Goal: Information Seeking & Learning: Learn about a topic

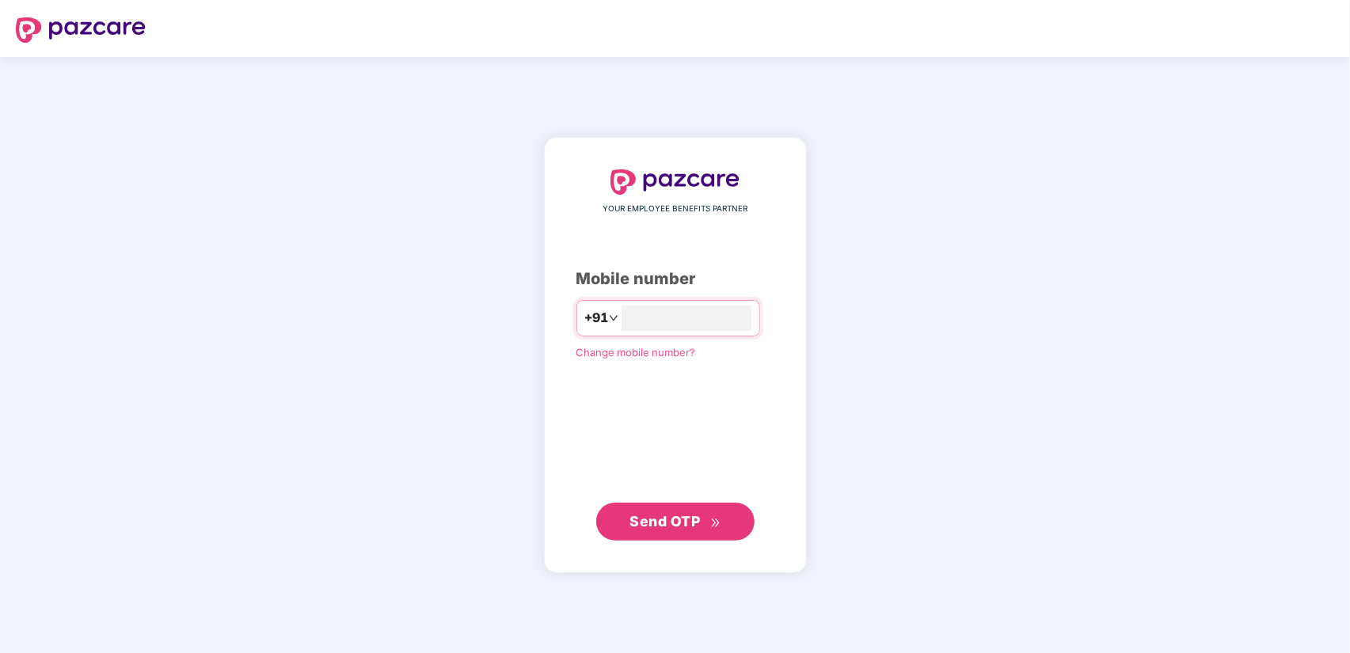
type input "**********"
click at [664, 517] on span "Send OTP" at bounding box center [665, 520] width 70 height 17
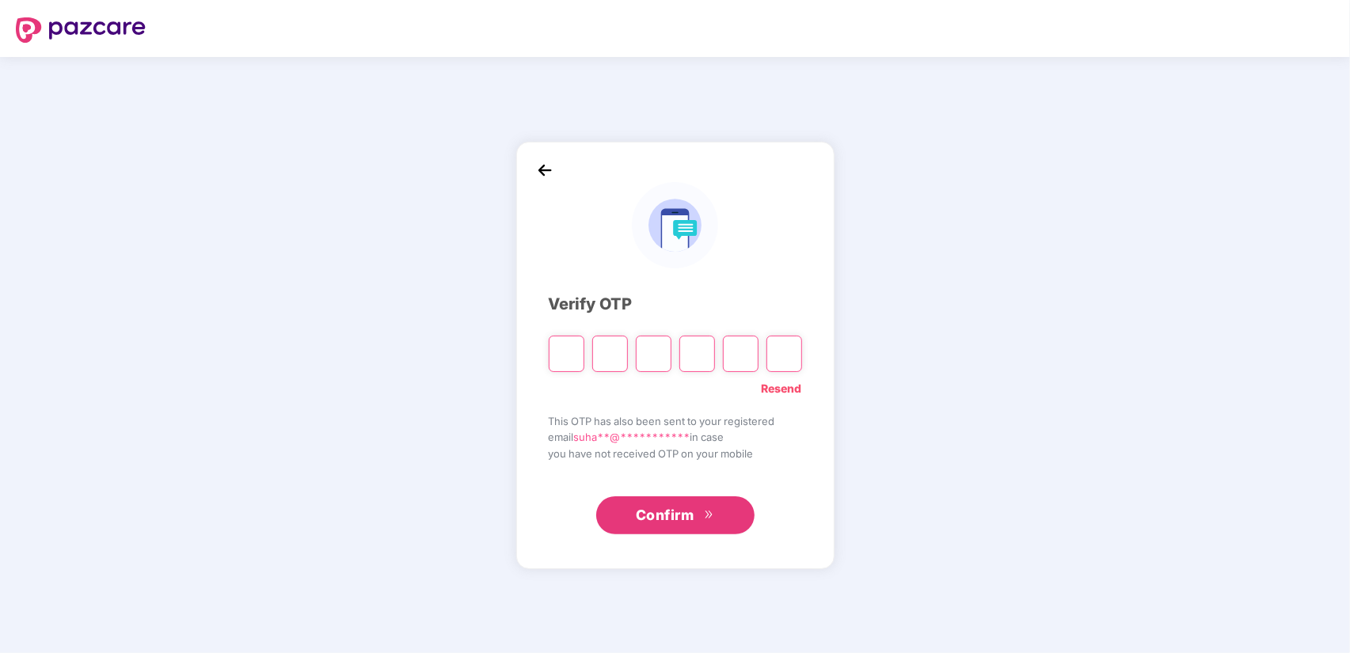
type input "*"
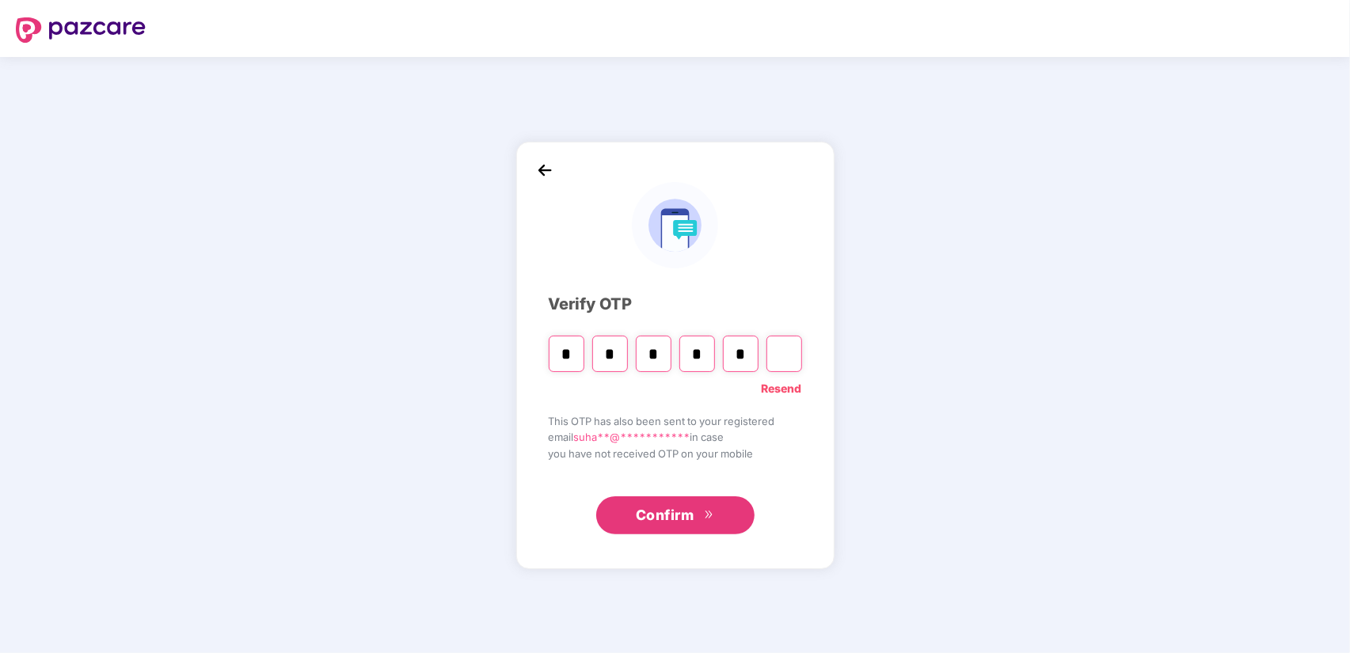
type input "*"
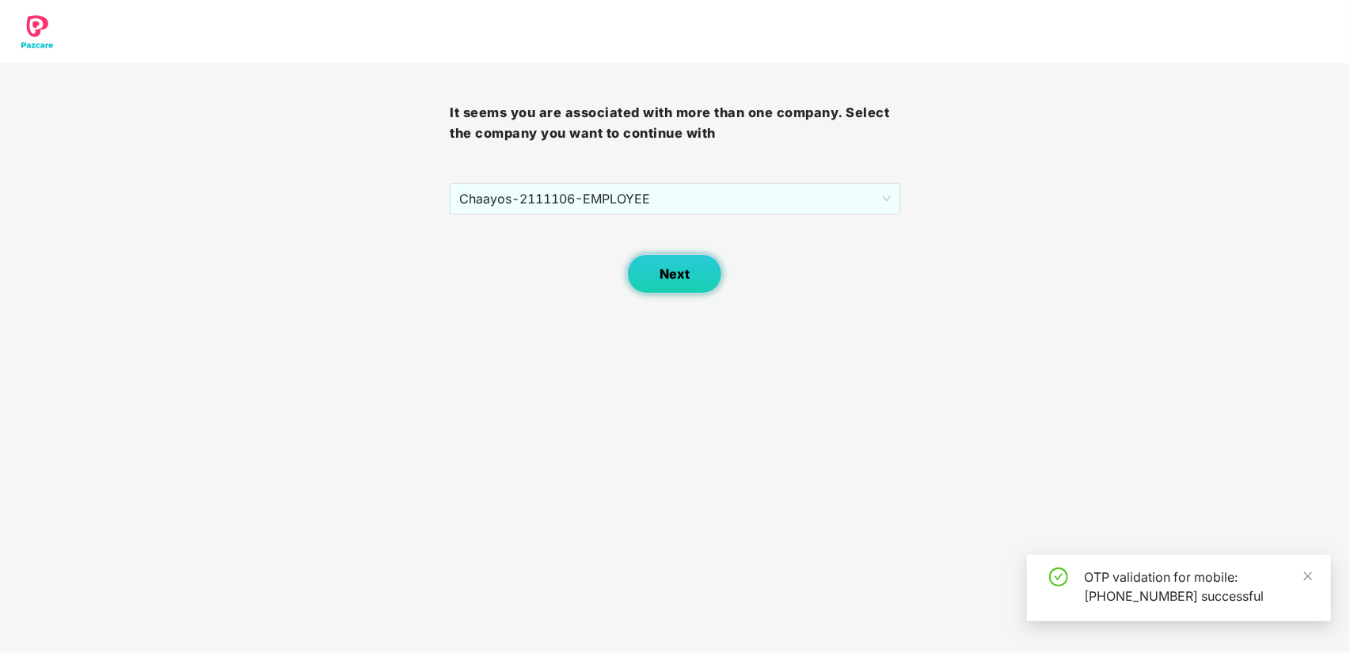
click at [676, 272] on span "Next" at bounding box center [675, 274] width 30 height 15
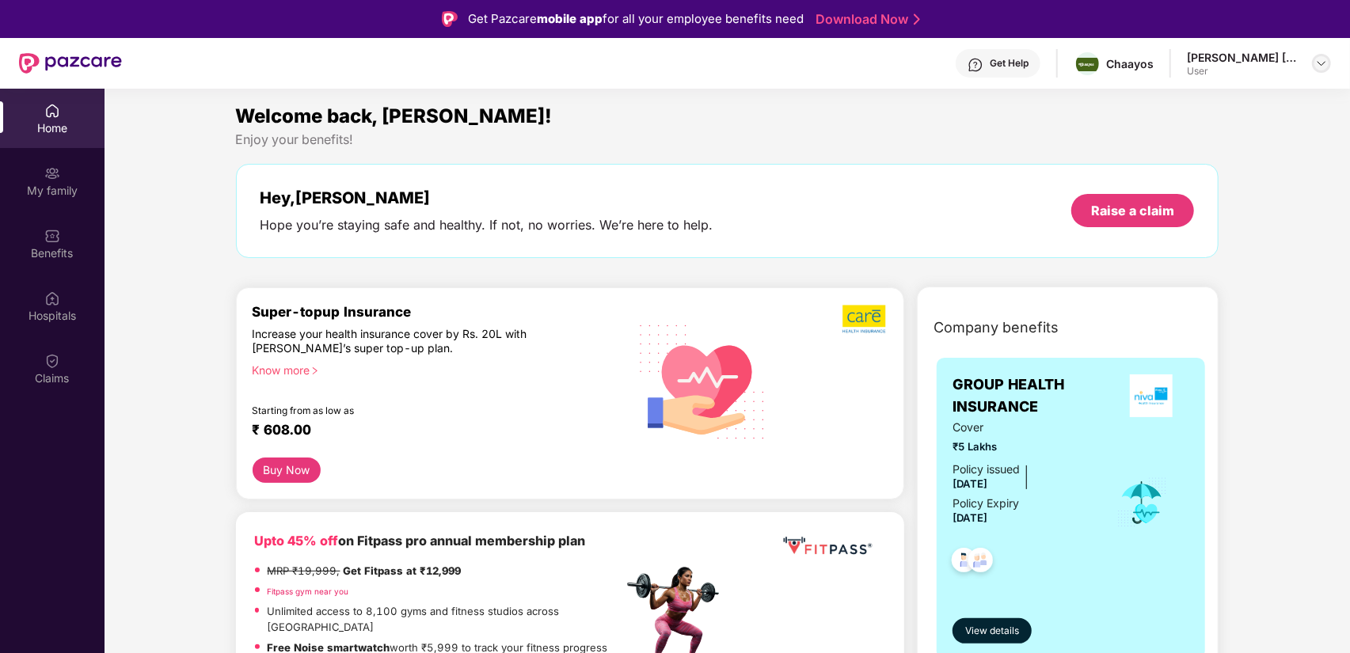
click at [1327, 63] on img at bounding box center [1322, 63] width 13 height 13
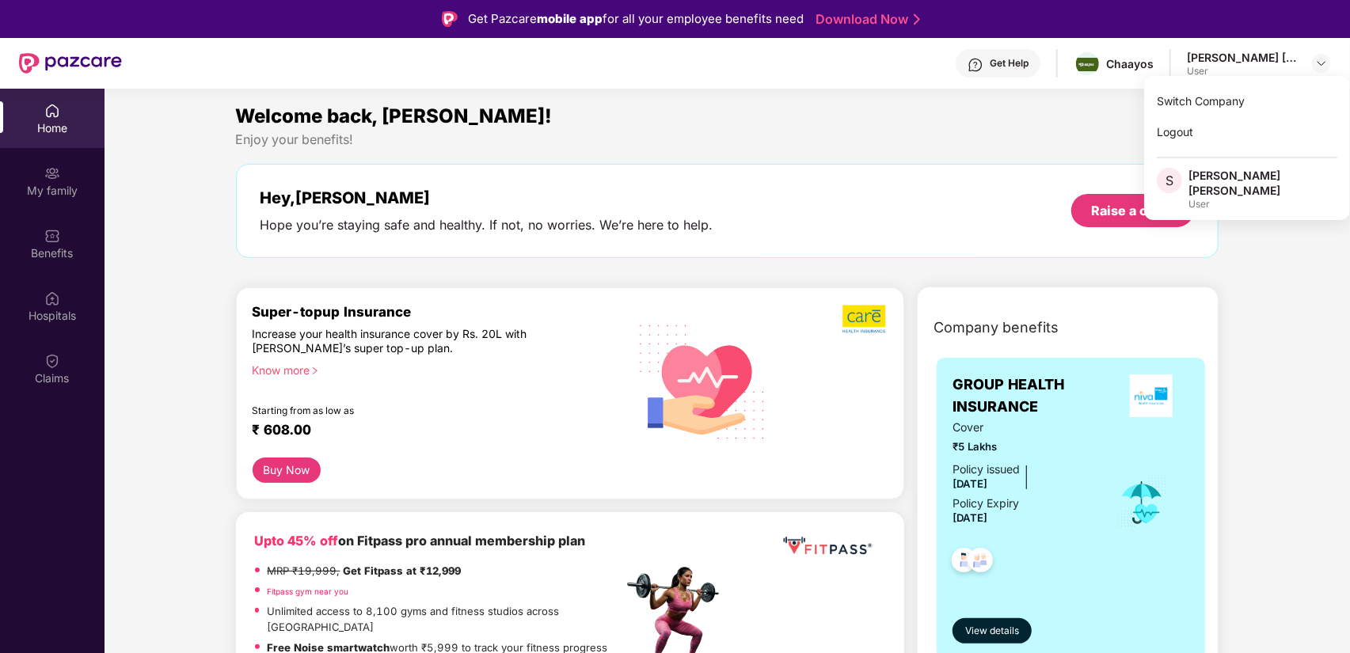
click at [991, 134] on div "Enjoy your benefits!" at bounding box center [728, 139] width 984 height 17
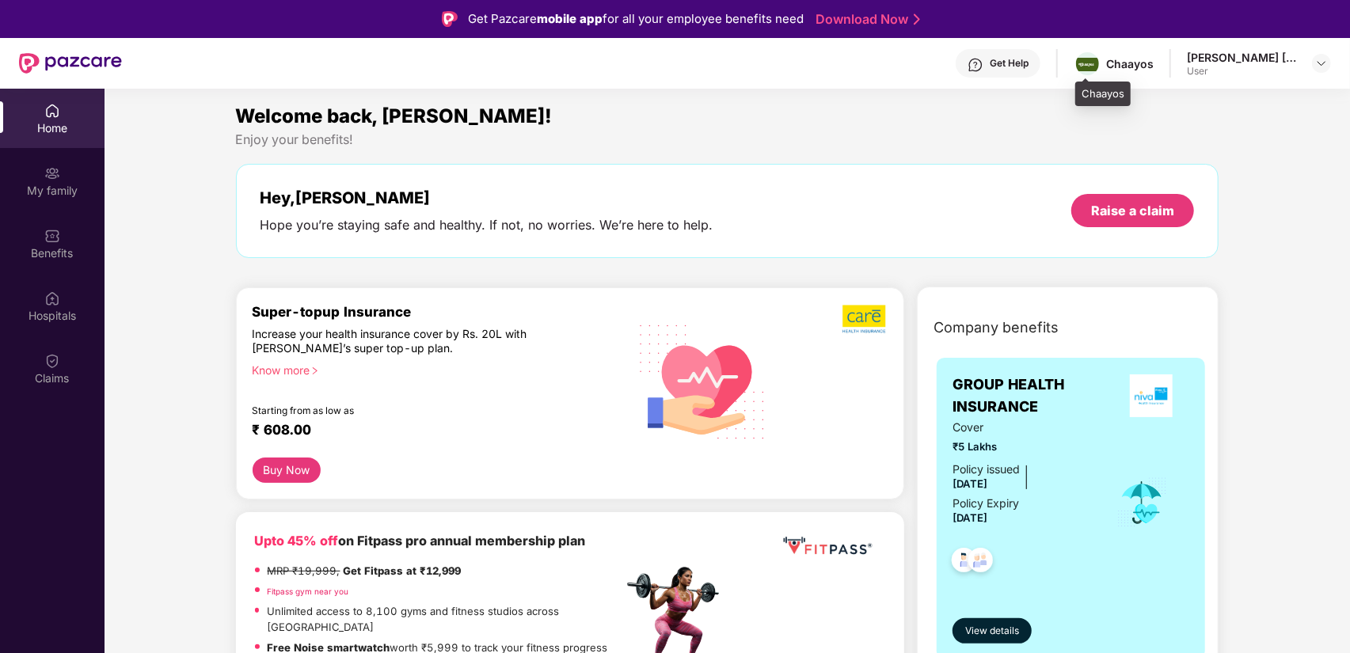
click at [1107, 63] on div "Chaayos" at bounding box center [1130, 63] width 48 height 15
click at [53, 120] on div "Home" at bounding box center [52, 128] width 105 height 16
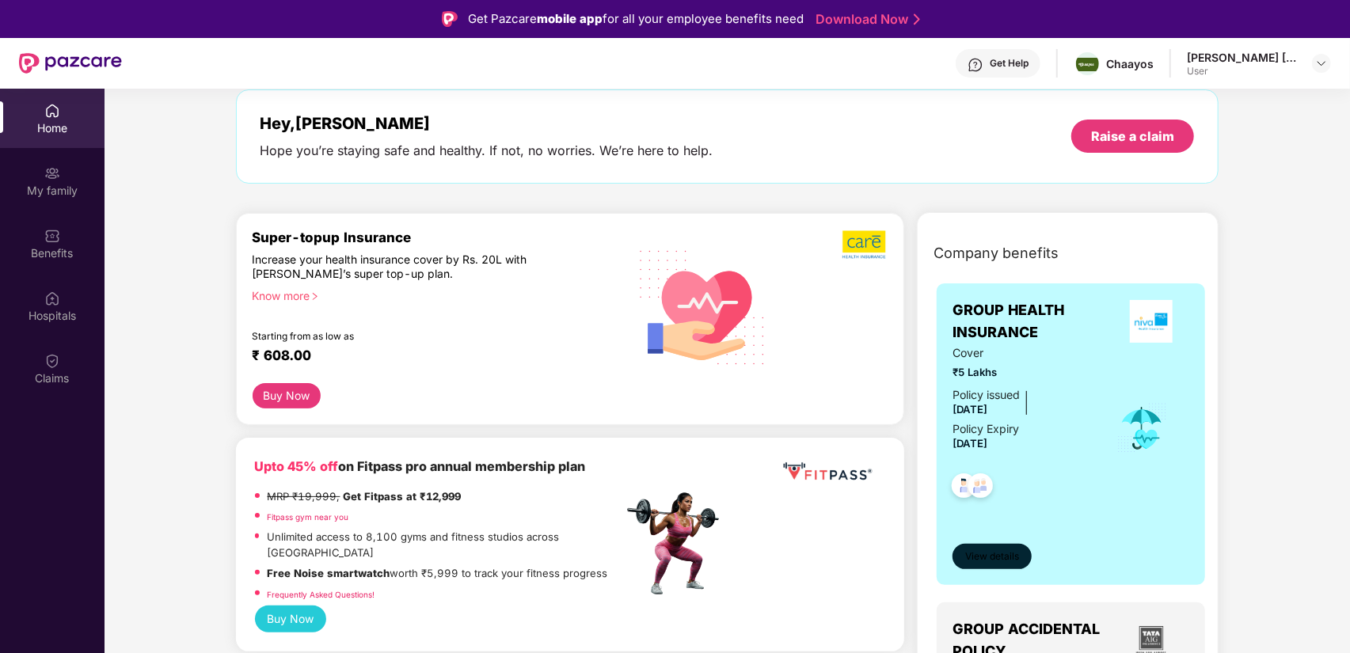
scroll to position [79, 0]
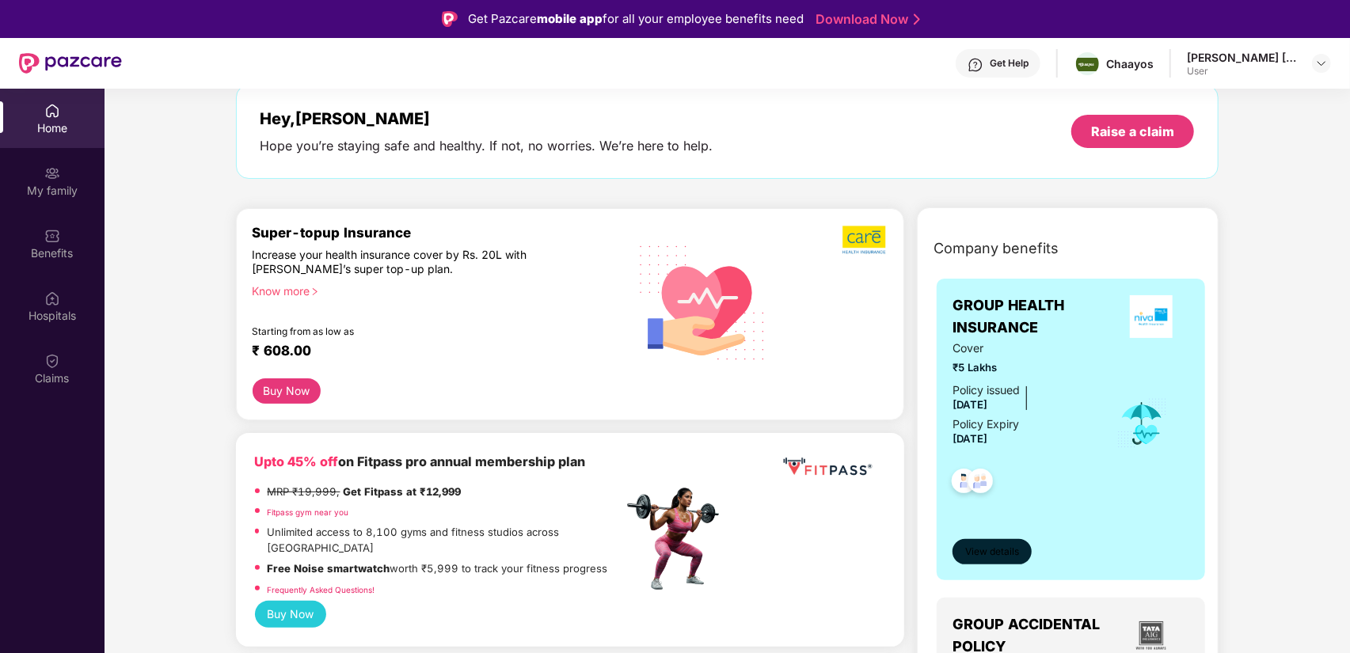
click at [1004, 552] on span "View details" at bounding box center [992, 552] width 54 height 15
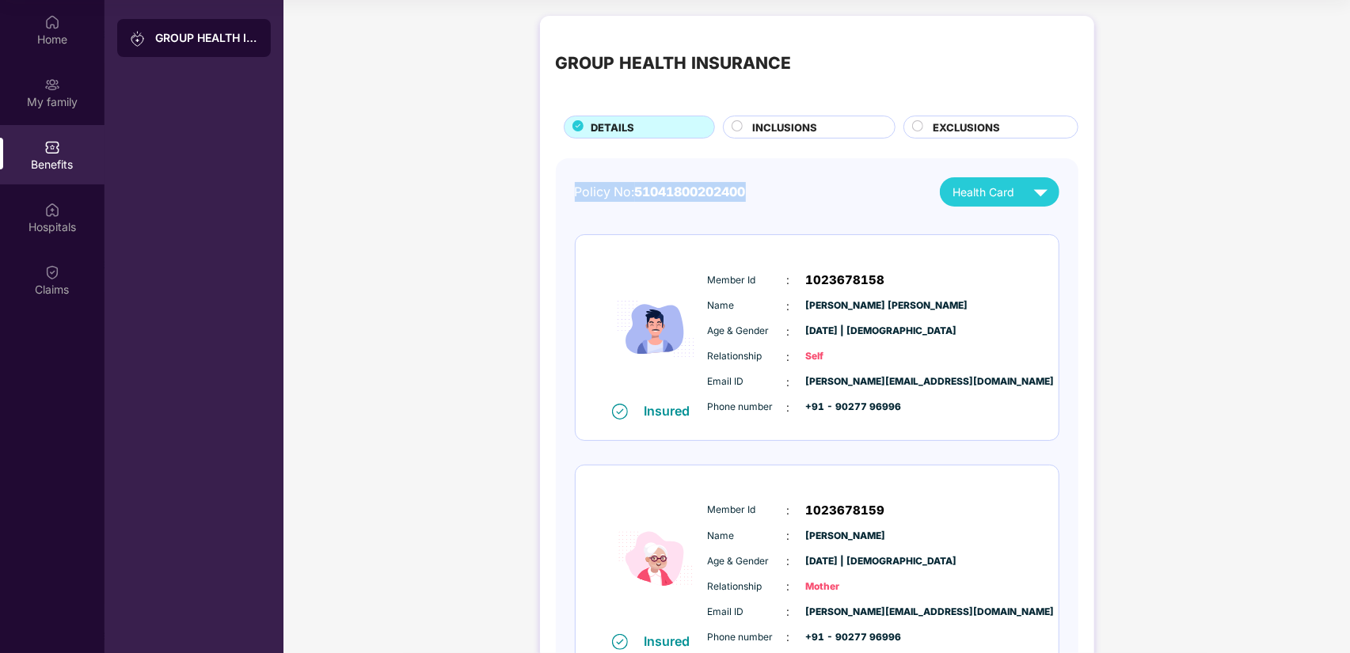
drag, startPoint x: 574, startPoint y: 186, endPoint x: 743, endPoint y: 194, distance: 168.9
click at [746, 187] on div "Policy No: 51041800202400" at bounding box center [660, 192] width 171 height 20
copy div "Policy No: 51041800202400"
click at [1127, 260] on div "GROUP HEALTH INSURANCE DETAILS INCLUSIONS EXCLUSIONS Policy No: 51041800202400 …" at bounding box center [817, 388] width 1067 height 761
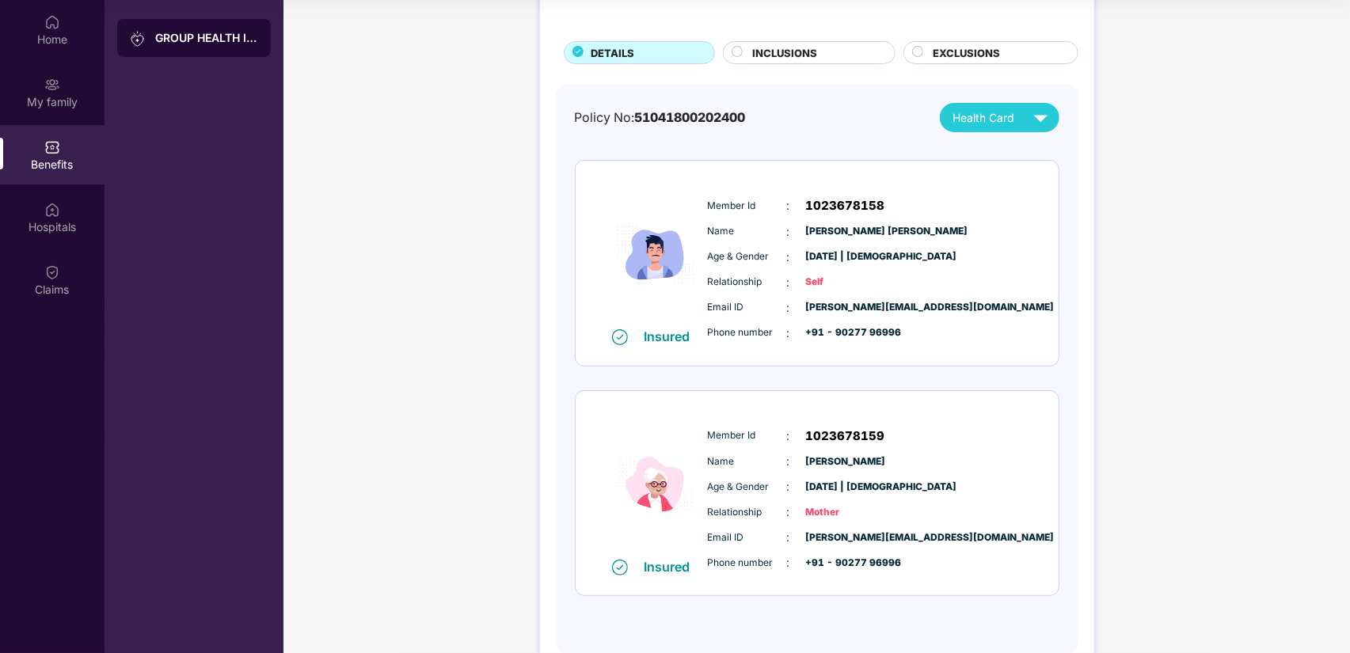
scroll to position [79, 0]
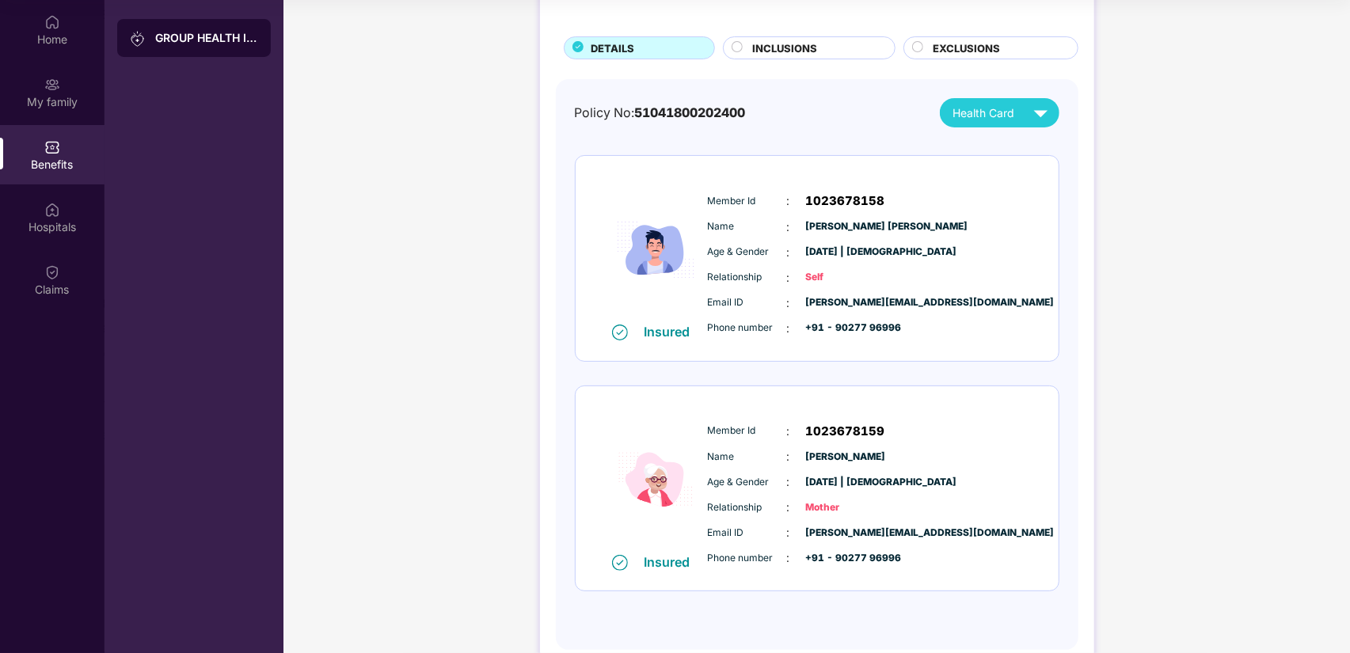
click at [1027, 118] on img at bounding box center [1041, 113] width 28 height 28
click at [1151, 120] on div "GROUP HEALTH INSURANCE DETAILS INCLUSIONS EXCLUSIONS Policy No: 51041800202400 …" at bounding box center [817, 309] width 1067 height 761
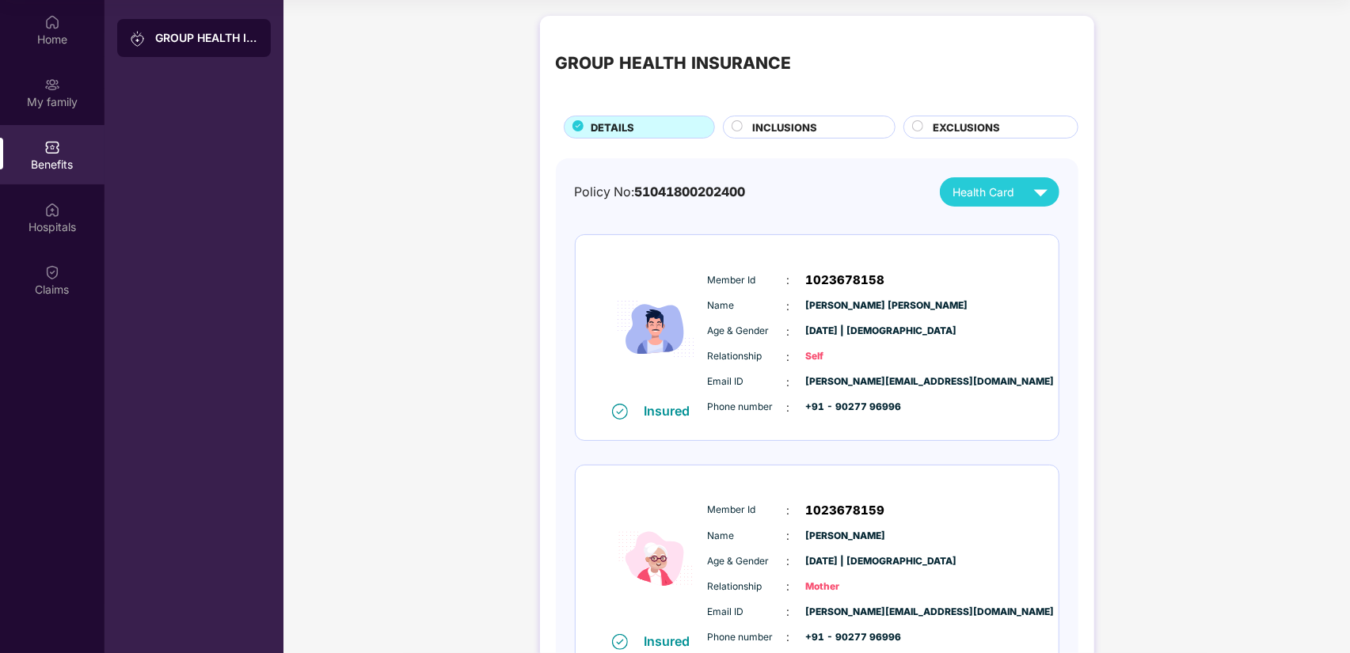
scroll to position [0, 0]
click at [1131, 280] on div "GROUP HEALTH INSURANCE DETAILS INCLUSIONS EXCLUSIONS Policy No: 51041800202400 …" at bounding box center [817, 388] width 1067 height 761
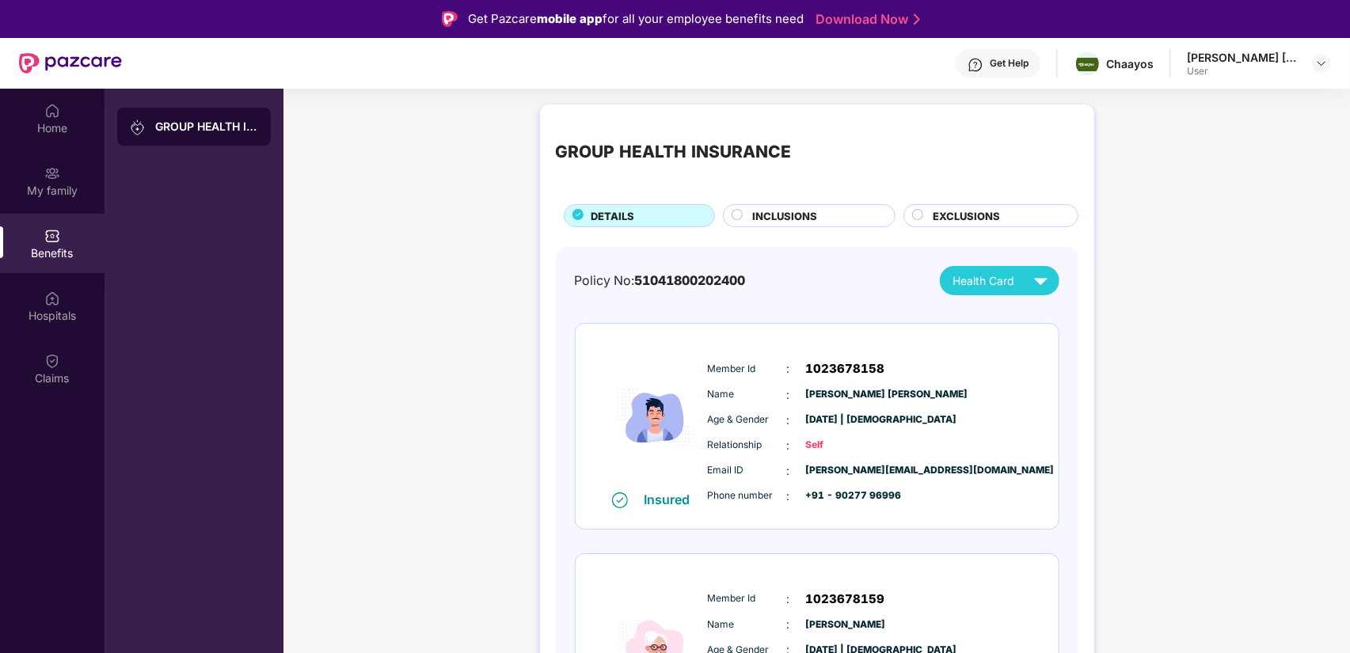
click at [57, 242] on img at bounding box center [52, 236] width 16 height 16
click at [49, 128] on div "Home" at bounding box center [52, 128] width 105 height 16
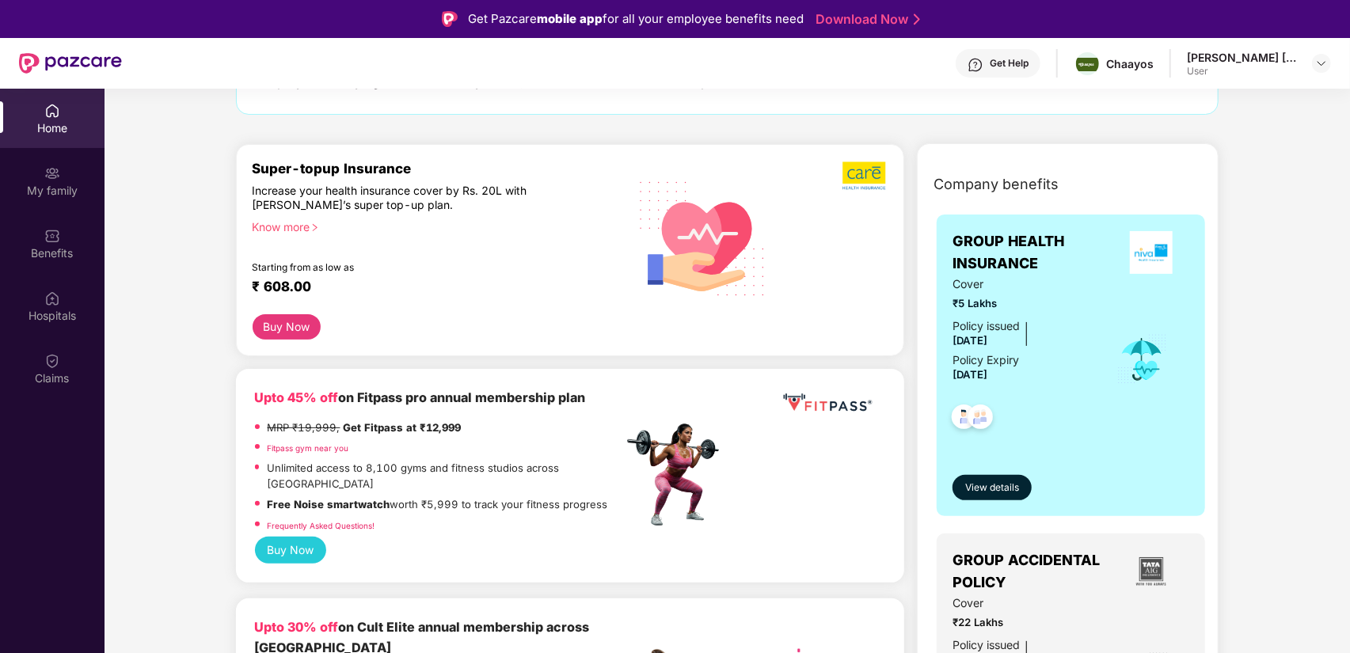
scroll to position [158, 0]
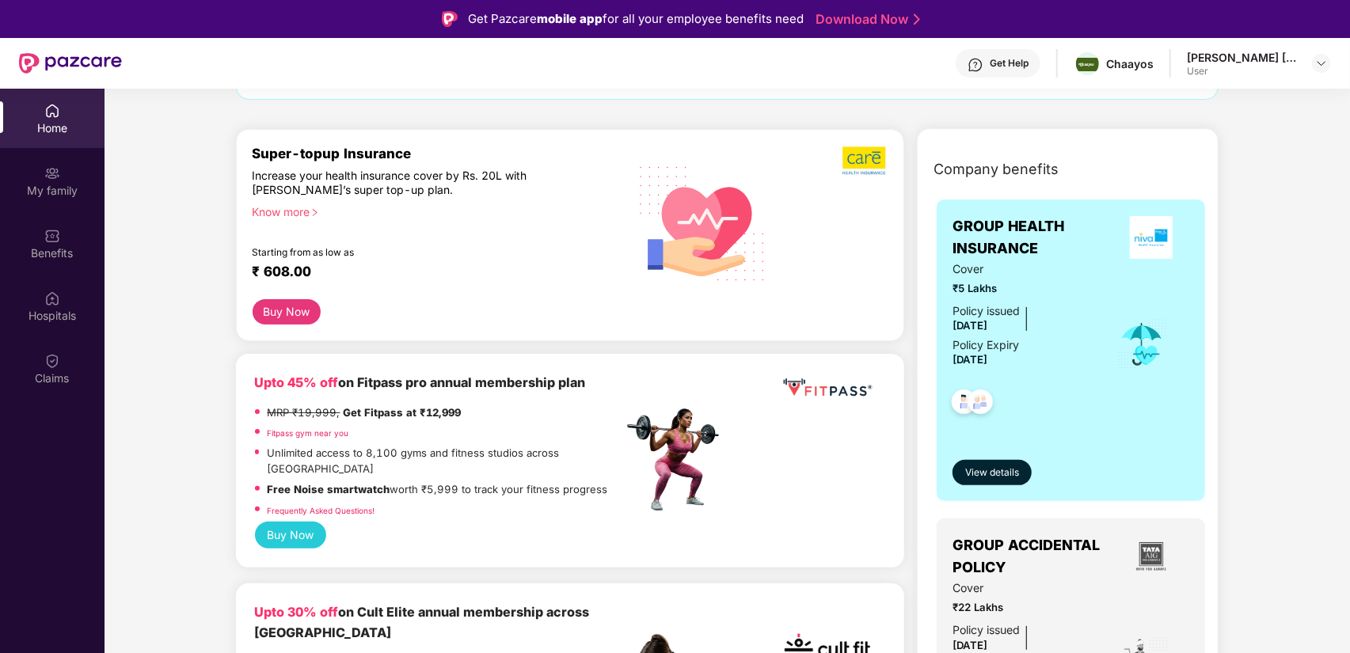
click at [997, 243] on span "GROUP HEALTH INSURANCE" at bounding box center [1033, 237] width 160 height 45
click at [998, 472] on span "View details" at bounding box center [992, 473] width 54 height 15
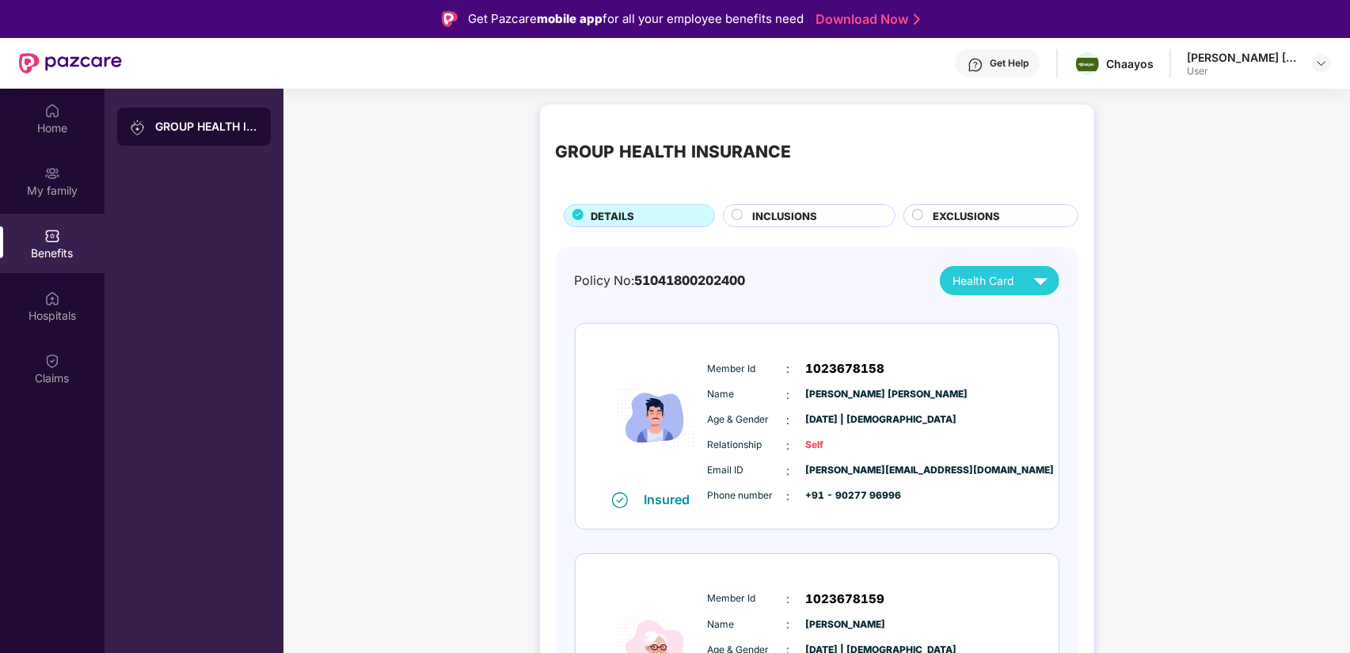
click at [760, 211] on span "INCLUSIONS" at bounding box center [784, 216] width 65 height 16
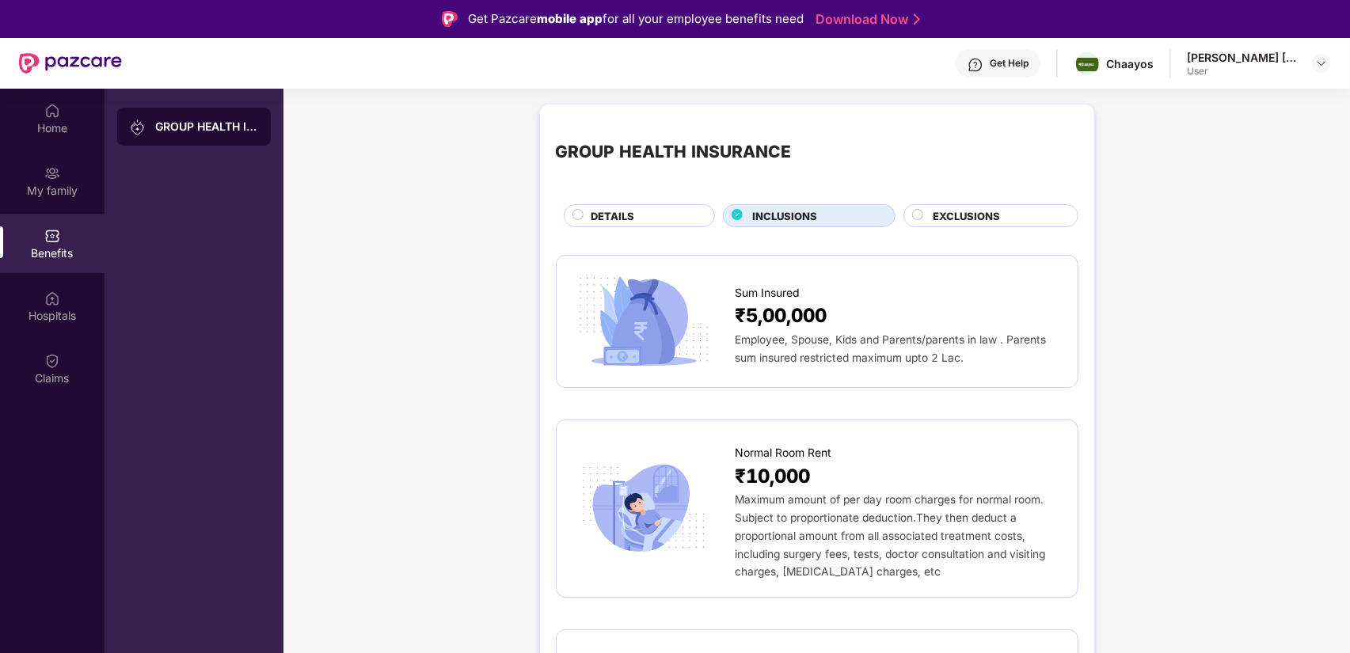
click at [943, 216] on span "EXCLUSIONS" at bounding box center [966, 216] width 67 height 16
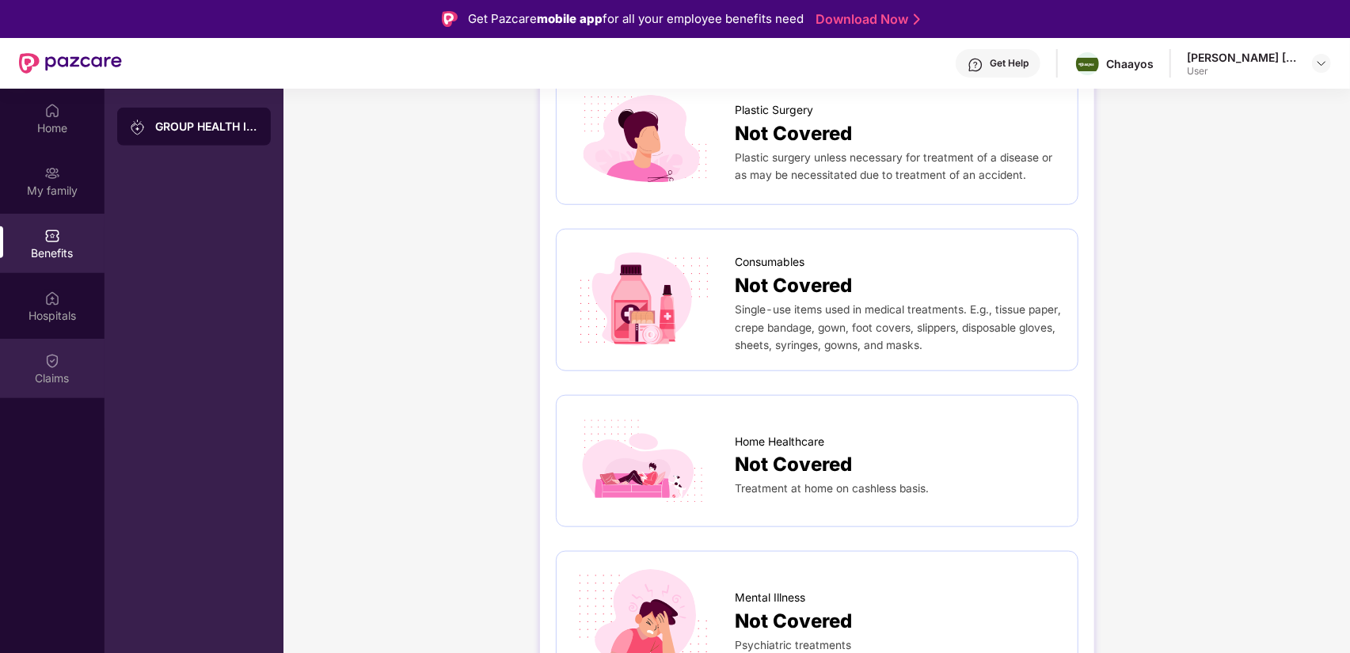
click at [47, 371] on div "Claims" at bounding box center [52, 379] width 105 height 16
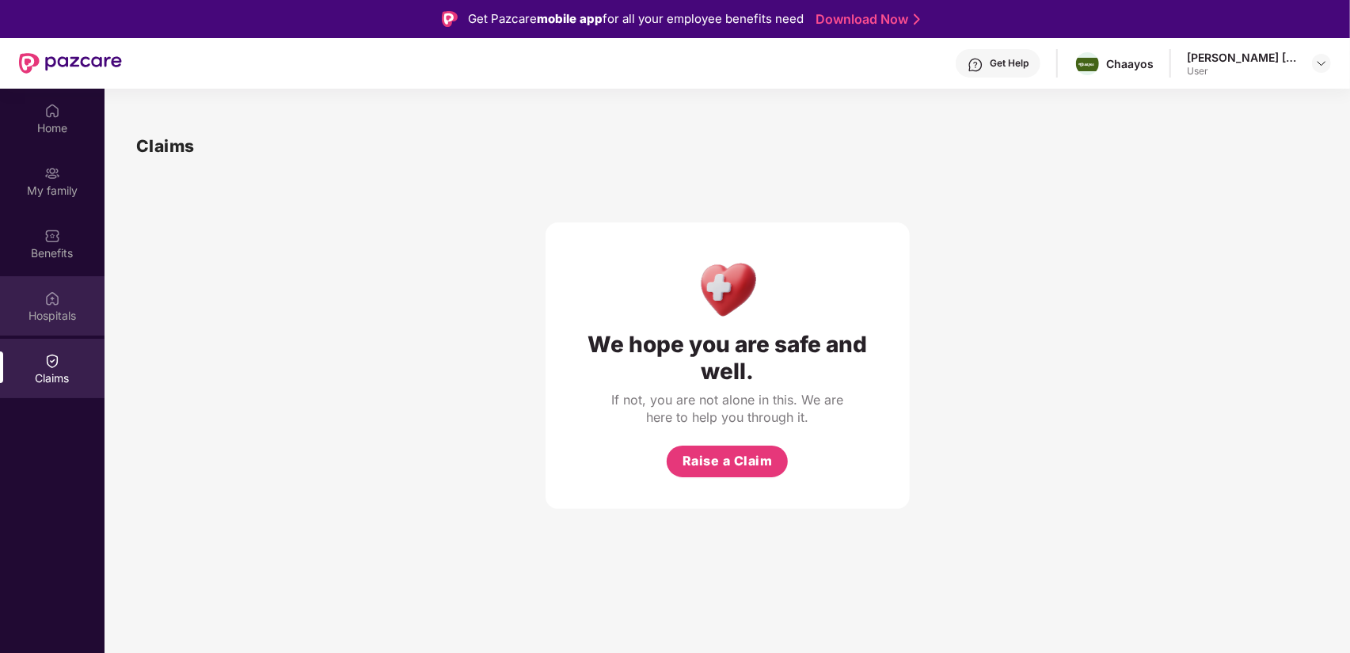
click at [54, 320] on div "Hospitals" at bounding box center [52, 316] width 105 height 16
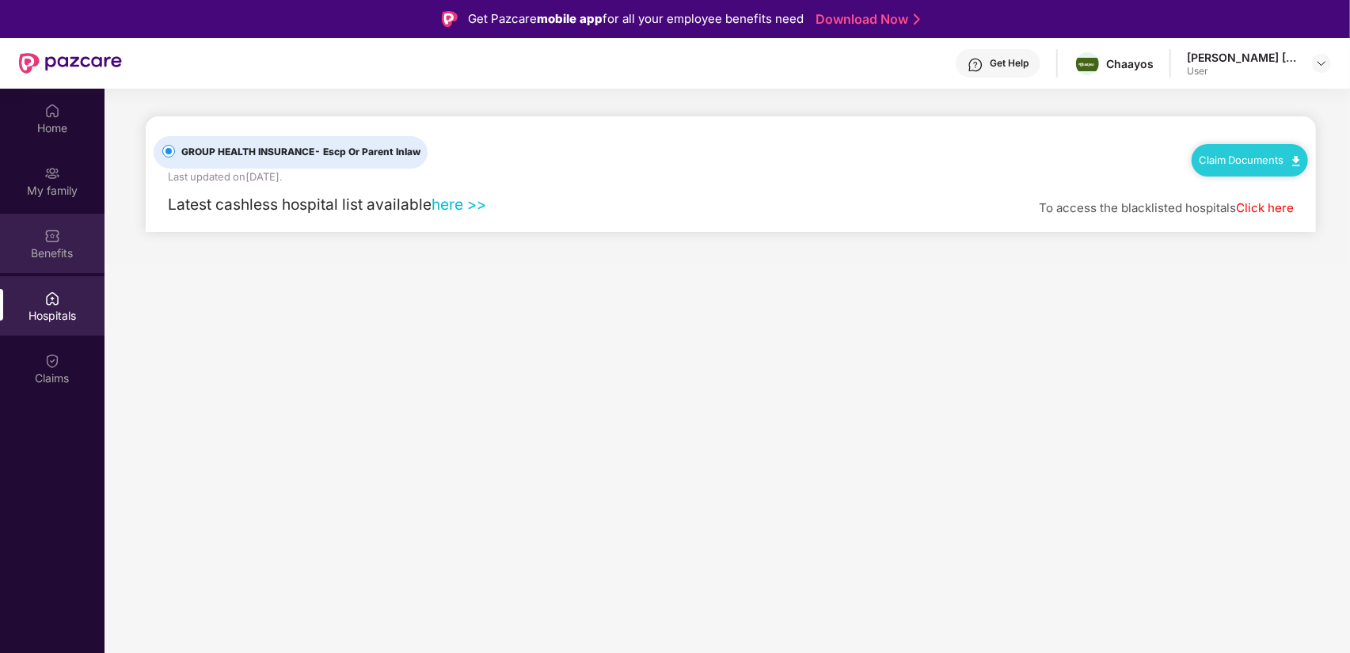
click at [47, 242] on img at bounding box center [52, 236] width 16 height 16
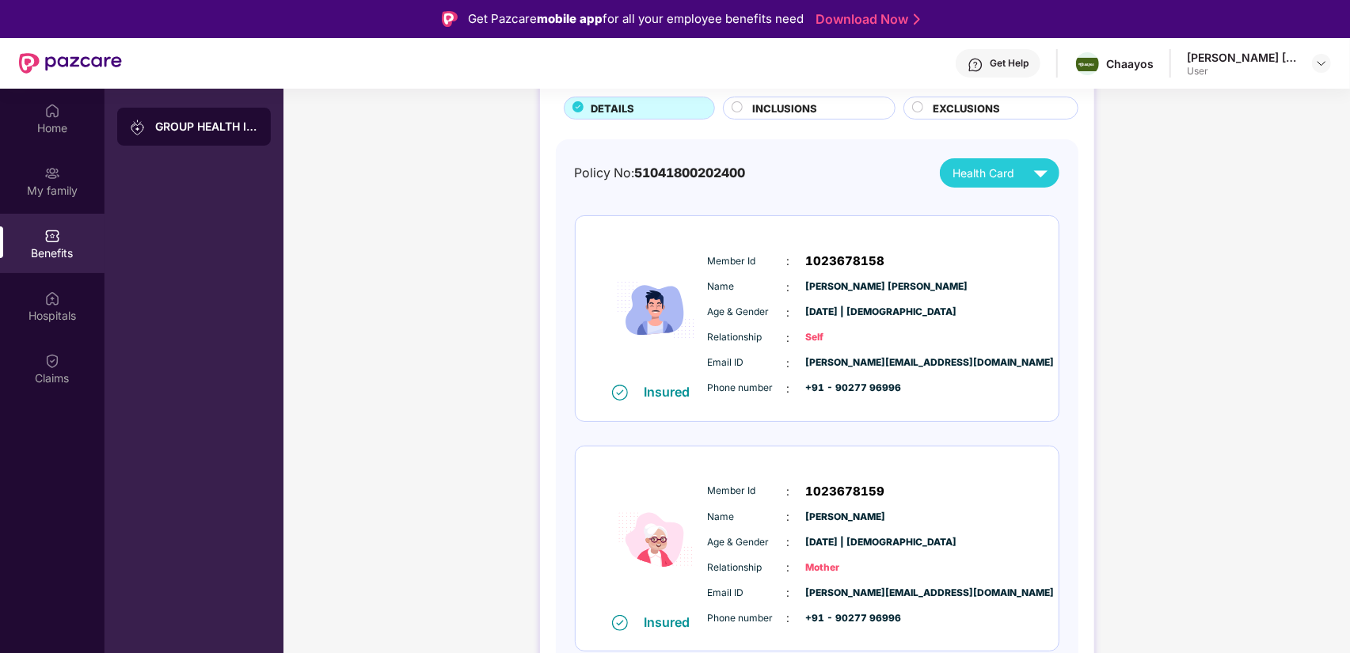
scroll to position [114, 0]
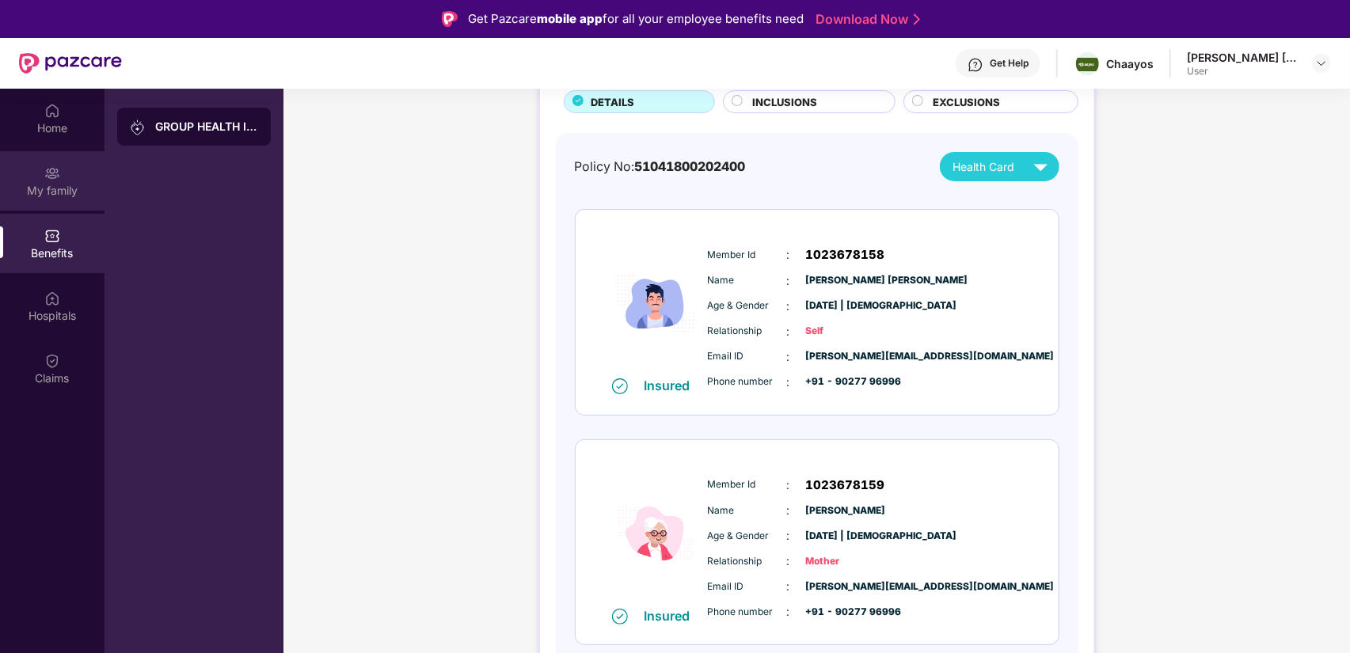
click at [73, 186] on div "My family" at bounding box center [52, 191] width 105 height 16
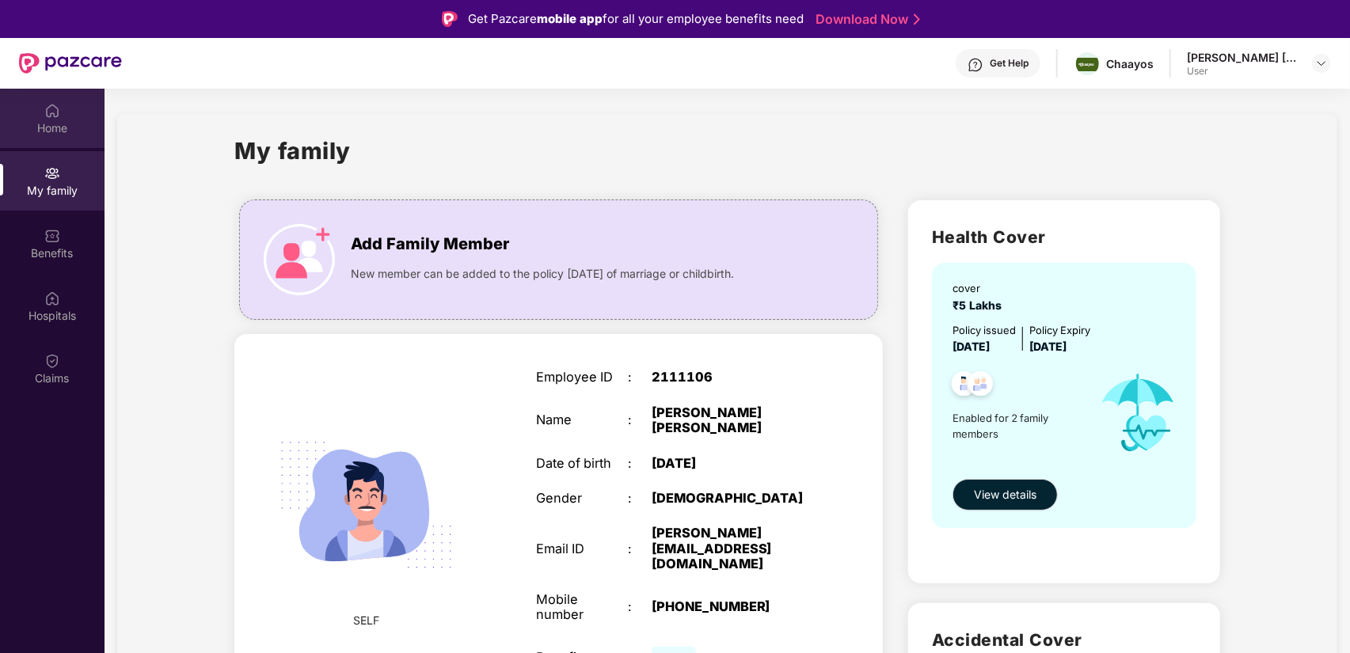
click at [49, 129] on div "Home" at bounding box center [52, 128] width 105 height 16
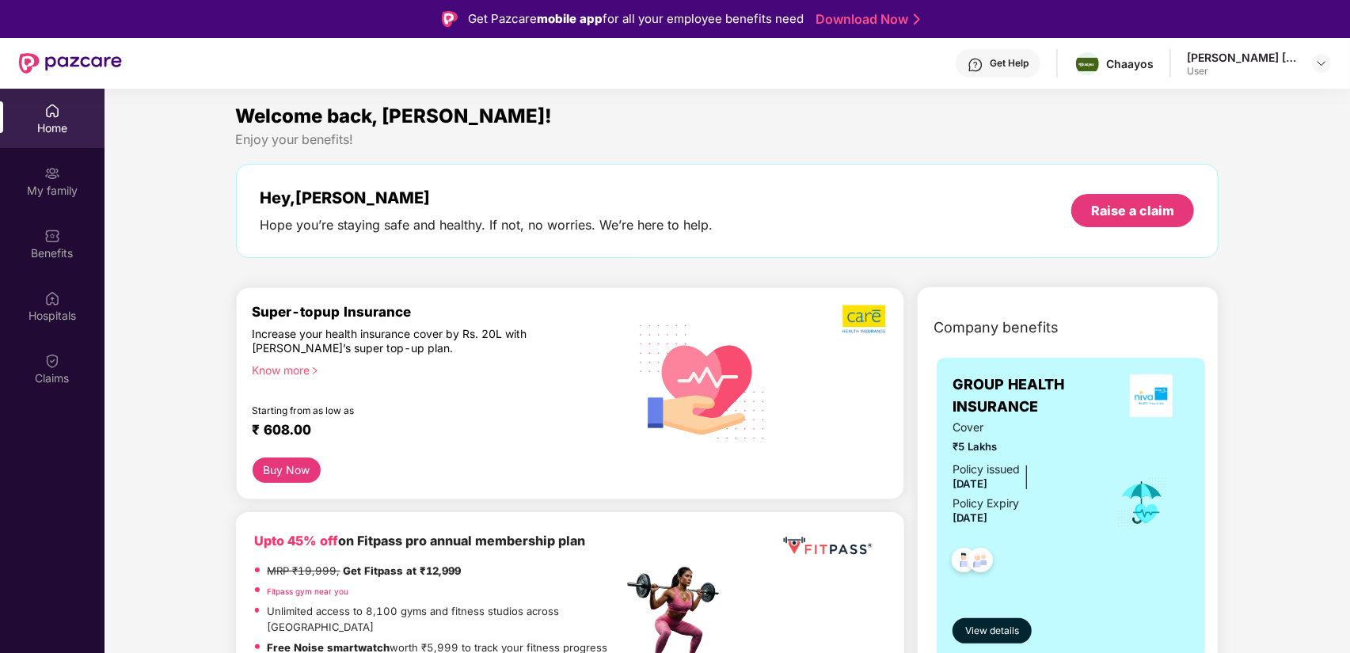
click at [303, 131] on div "Enjoy your benefits!" at bounding box center [728, 139] width 984 height 17
click at [507, 140] on div "Enjoy your benefits!" at bounding box center [728, 139] width 984 height 17
click at [1339, 59] on header "Get Help Chaayos [PERSON_NAME] [PERSON_NAME] User" at bounding box center [675, 63] width 1350 height 51
click at [1327, 61] on img at bounding box center [1322, 63] width 13 height 13
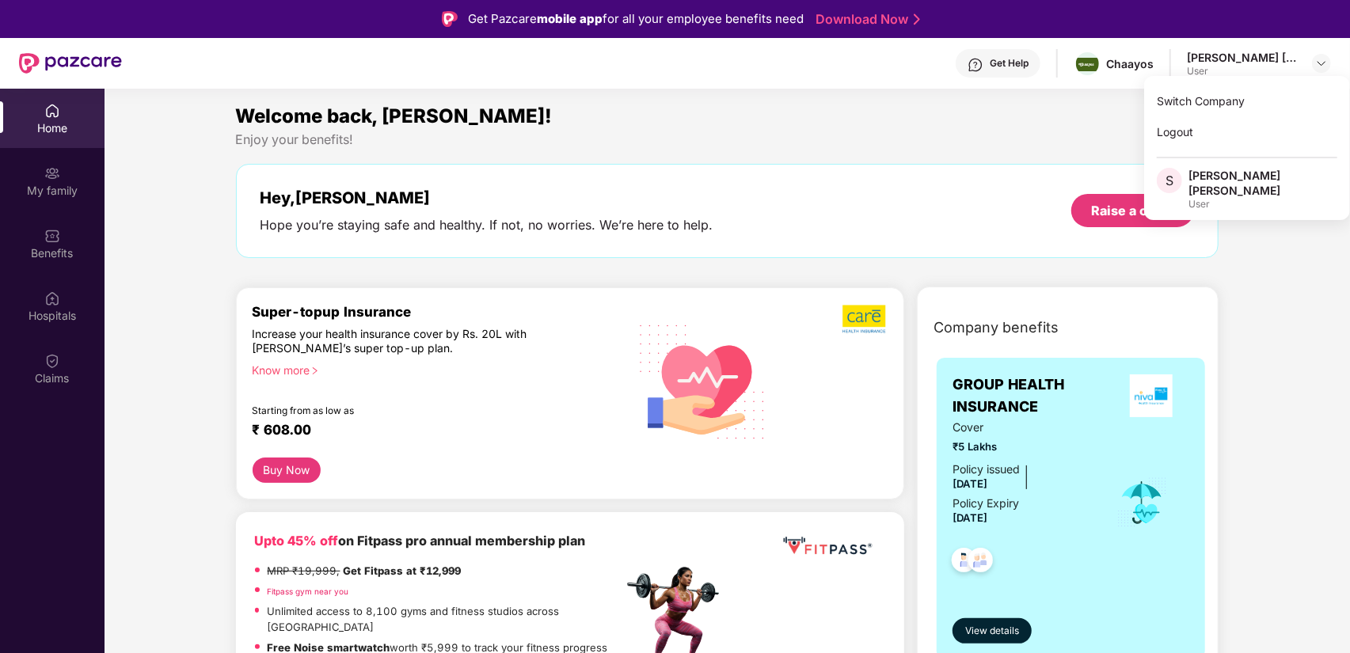
click at [1258, 175] on div "[PERSON_NAME] [PERSON_NAME]" at bounding box center [1263, 183] width 149 height 30
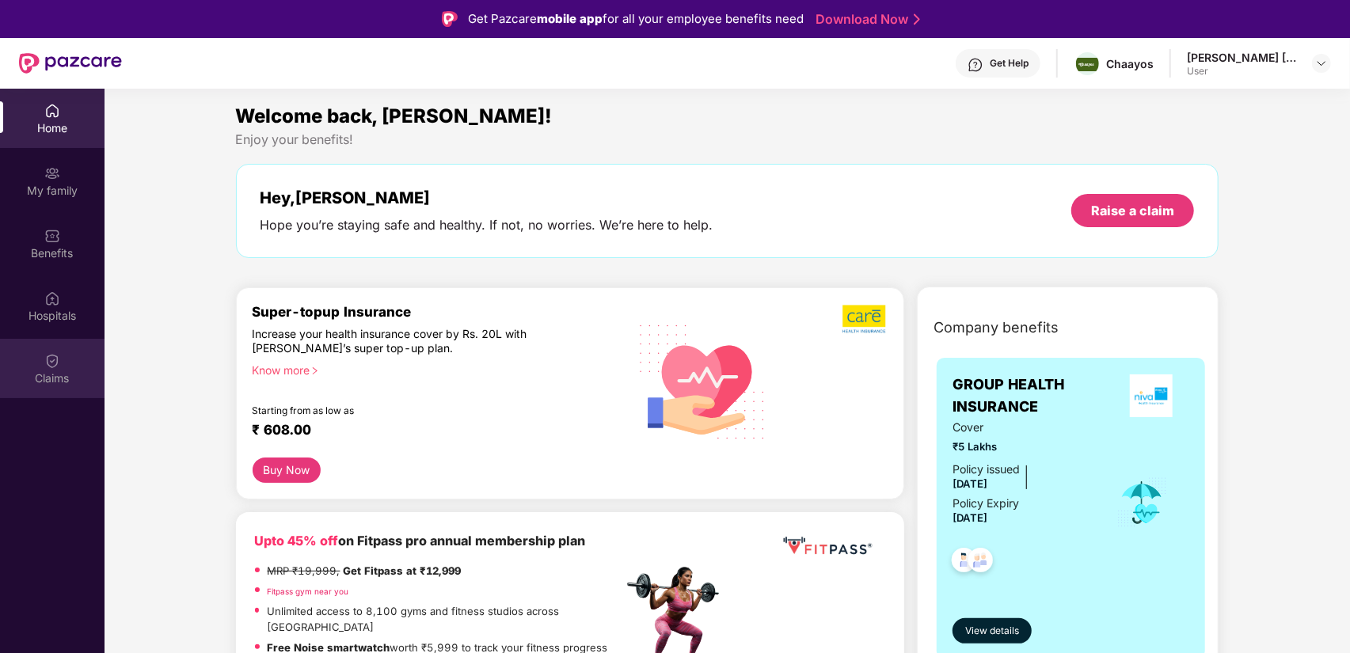
click at [61, 363] on div "Claims" at bounding box center [52, 368] width 105 height 59
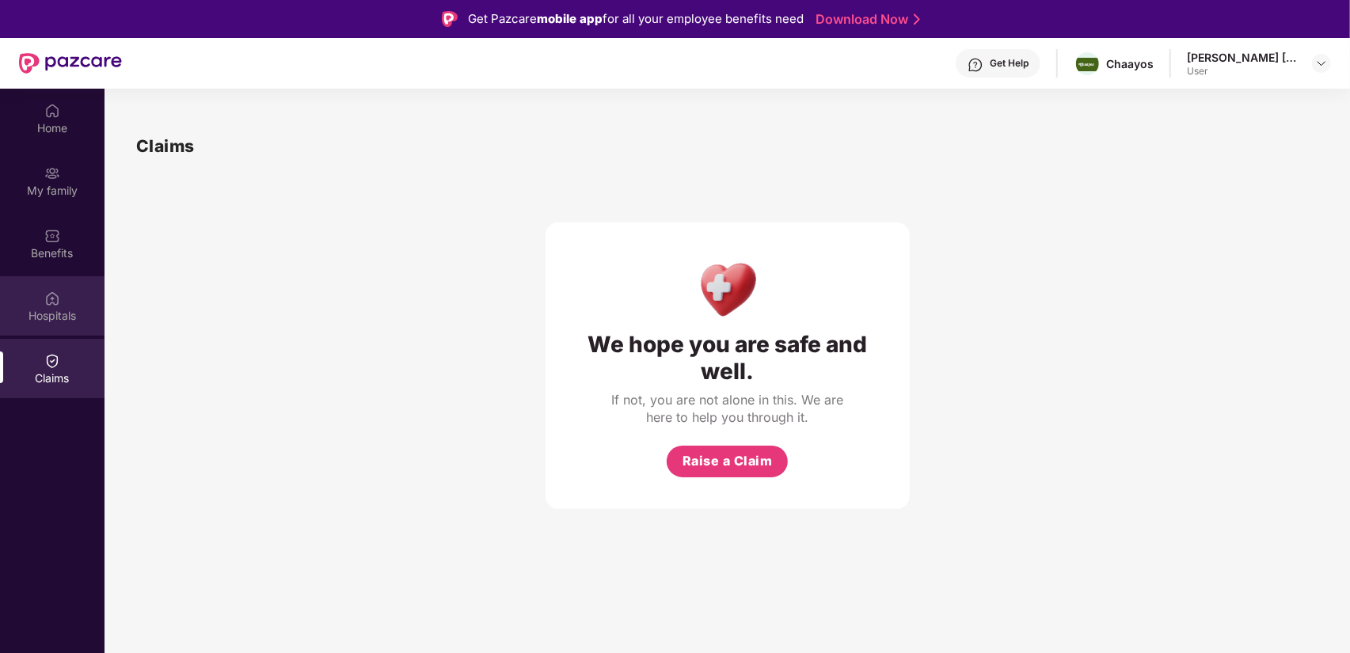
click at [44, 322] on div "Hospitals" at bounding box center [52, 316] width 105 height 16
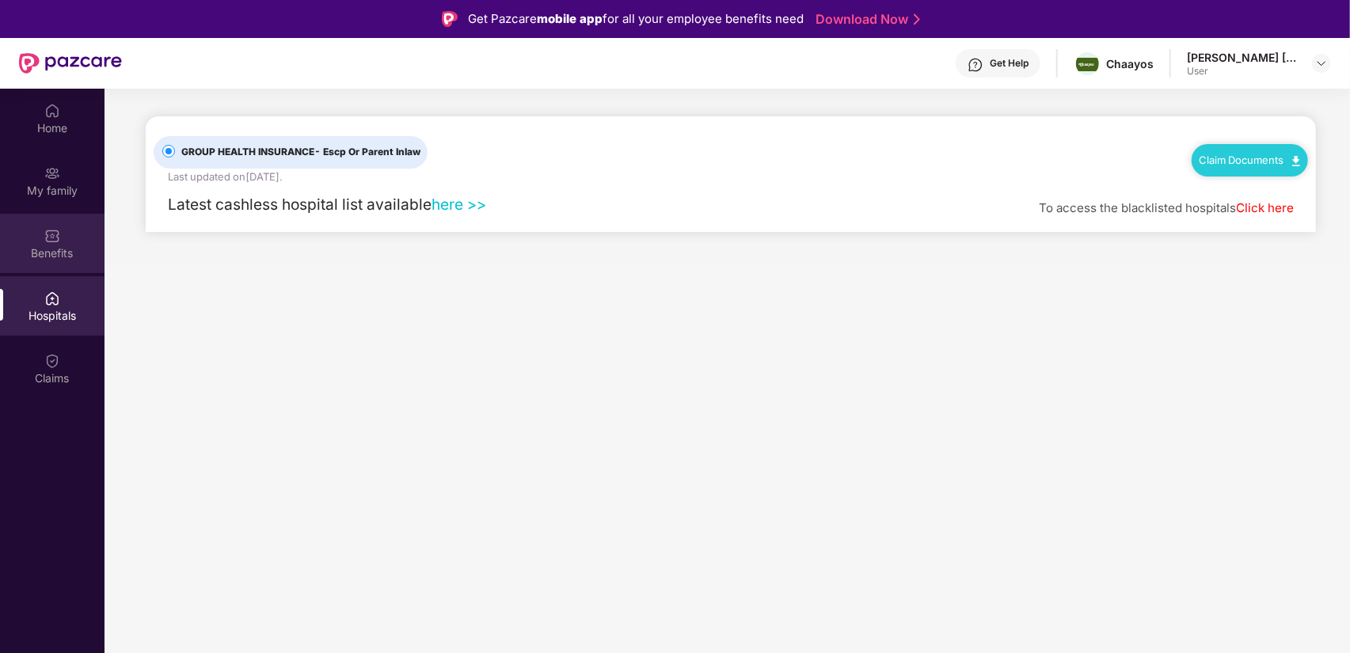
click at [40, 239] on div "Benefits" at bounding box center [52, 243] width 105 height 59
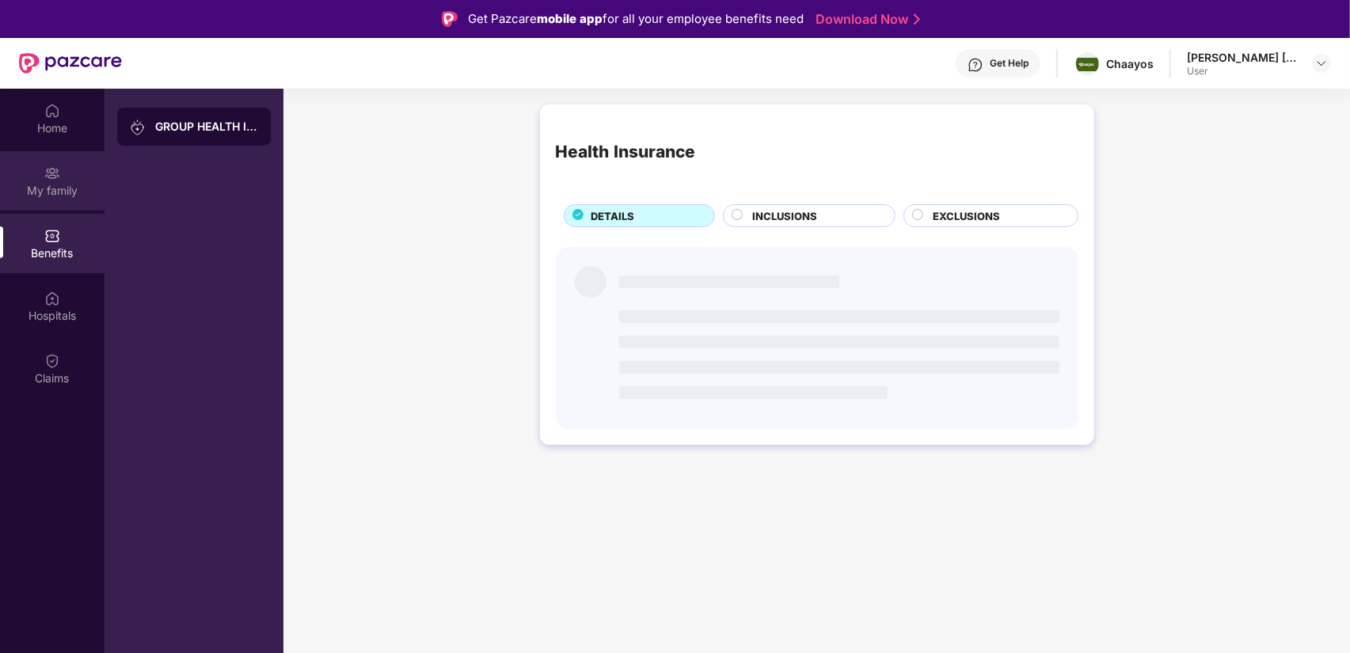
click at [61, 186] on div "My family" at bounding box center [52, 191] width 105 height 16
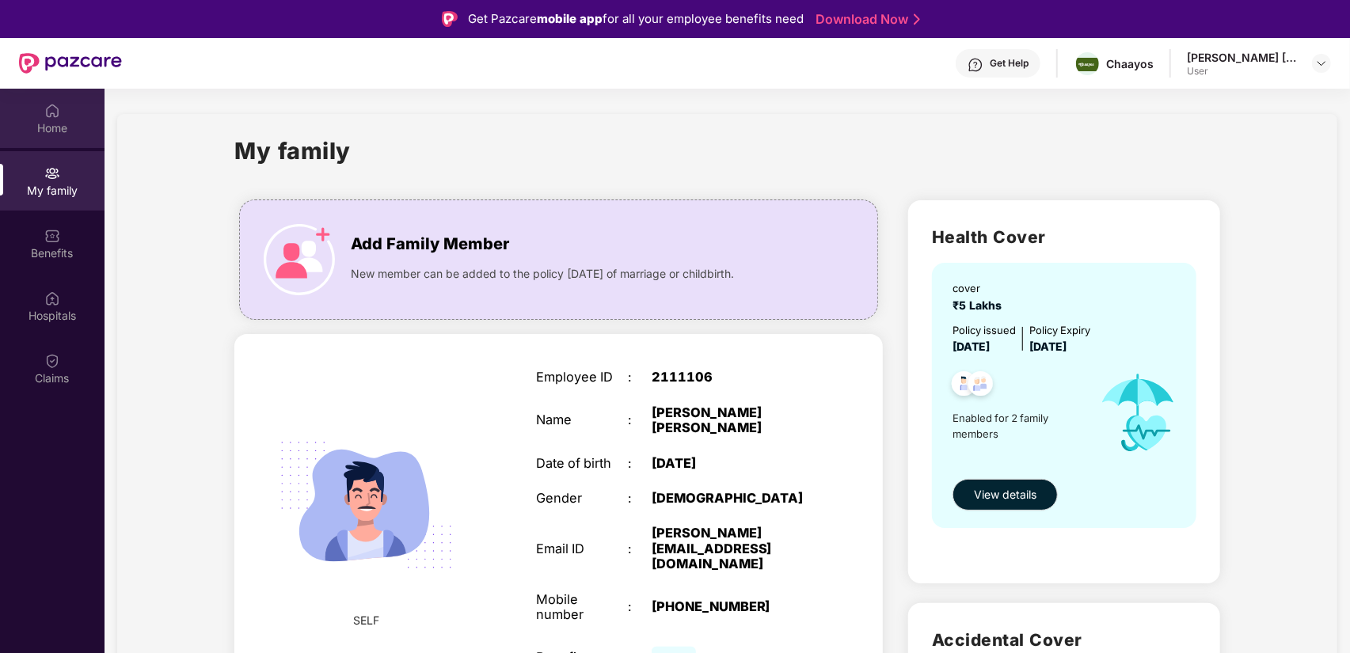
click at [70, 120] on div "Home" at bounding box center [52, 128] width 105 height 16
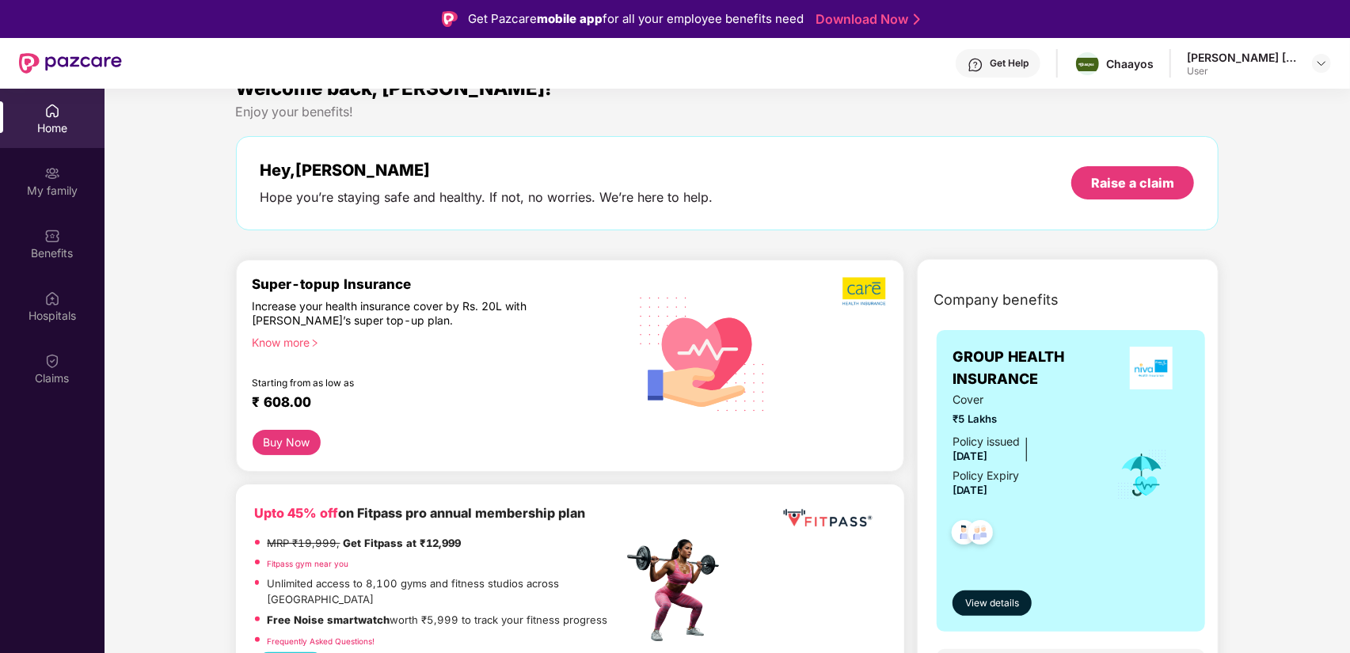
scroll to position [79, 0]
